Goal: Find specific page/section: Find specific page/section

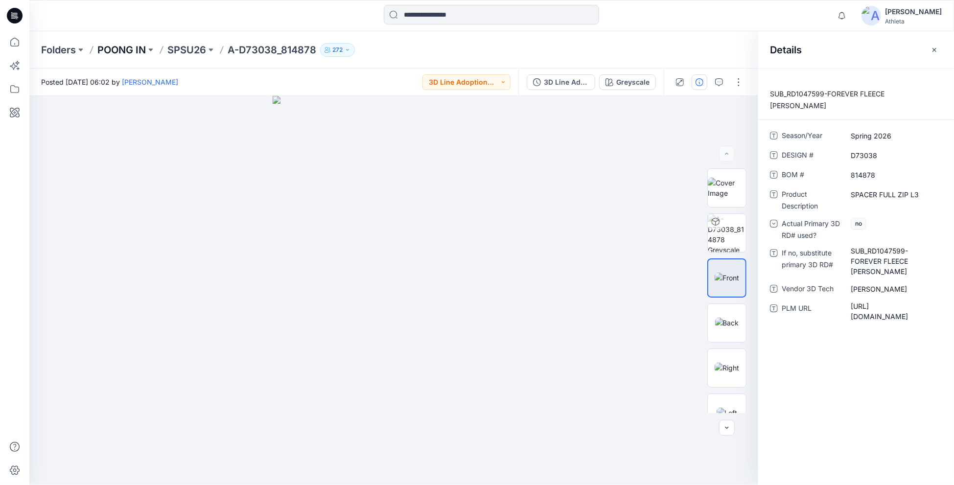
click at [127, 50] on p "POONG IN" at bounding box center [121, 50] width 48 height 14
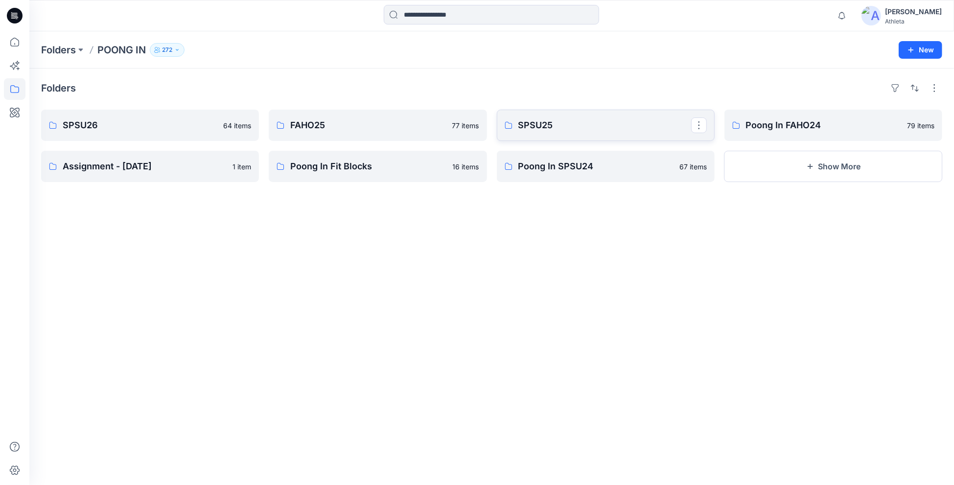
click at [586, 132] on p "SPSU25" at bounding box center [604, 125] width 173 height 14
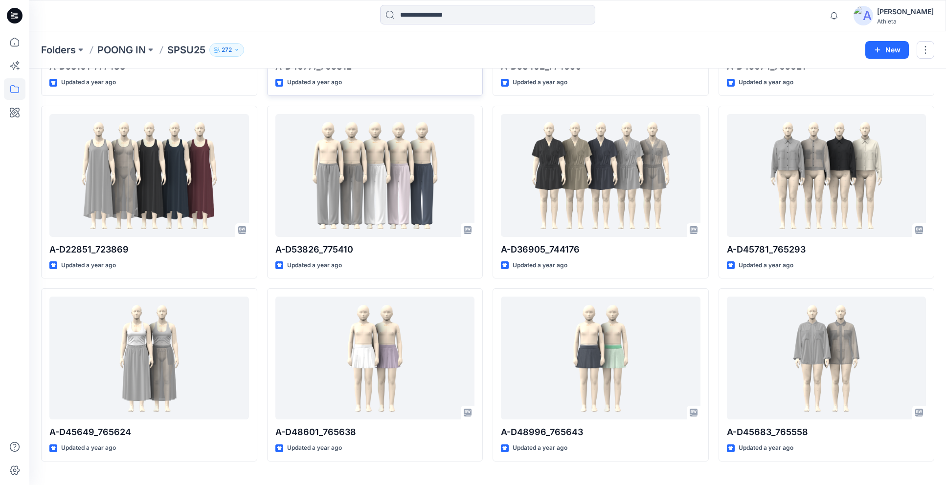
scroll to position [2391, 0]
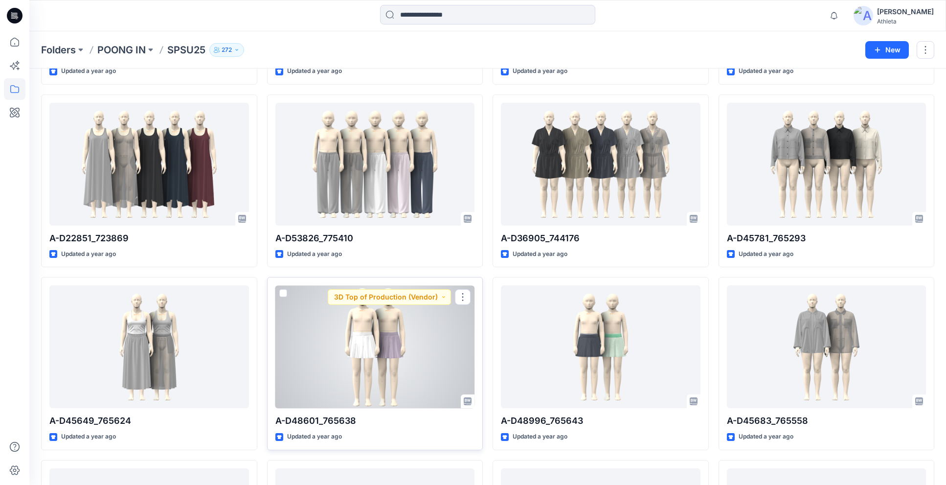
click at [397, 359] on div at bounding box center [376, 346] width 200 height 123
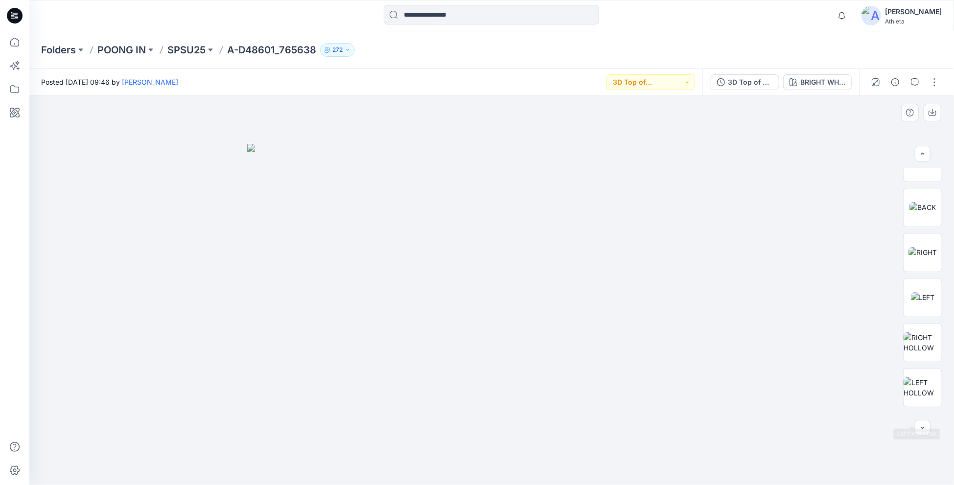
scroll to position [98, 0]
click at [928, 175] on img at bounding box center [922, 180] width 24 height 10
drag, startPoint x: 534, startPoint y: 170, endPoint x: 534, endPoint y: 348, distance: 178.6
click at [534, 348] on img at bounding box center [492, 282] width 542 height 405
